Goal: Find specific page/section: Find specific page/section

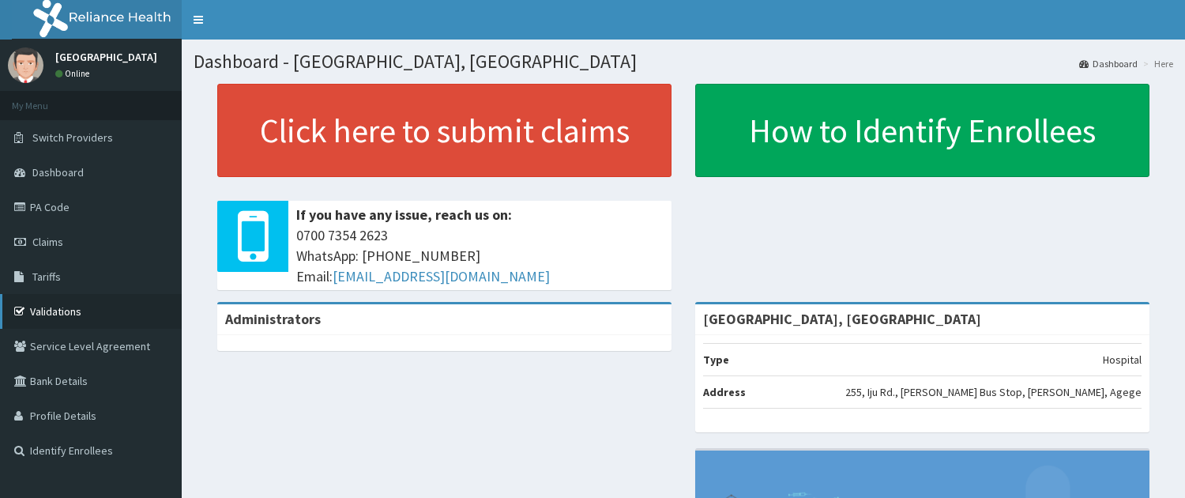
click at [55, 305] on link "Validations" at bounding box center [91, 311] width 182 height 35
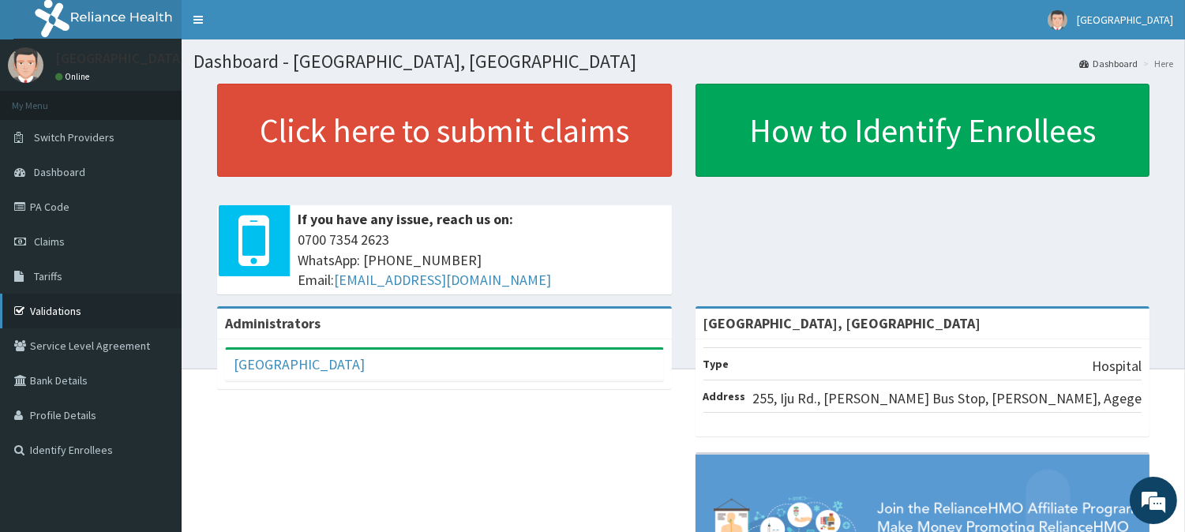
click at [76, 313] on link "Validations" at bounding box center [91, 311] width 182 height 35
